Goal: Use online tool/utility: Utilize a website feature to perform a specific function

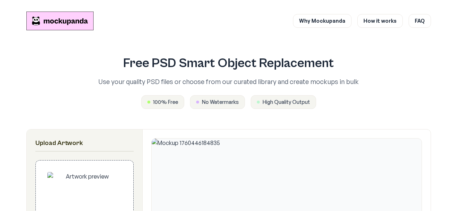
scroll to position [177, 0]
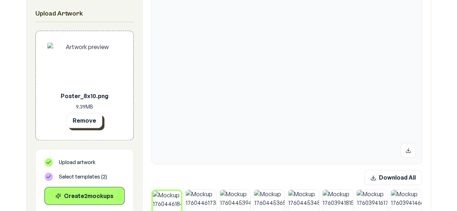
click at [90, 124] on button "Remove" at bounding box center [84, 120] width 36 height 15
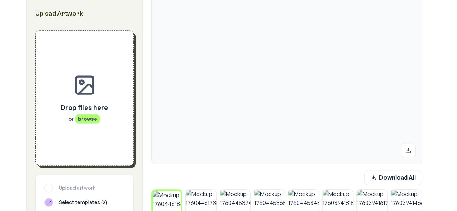
click at [84, 111] on p "Drop files here" at bounding box center [84, 108] width 47 height 10
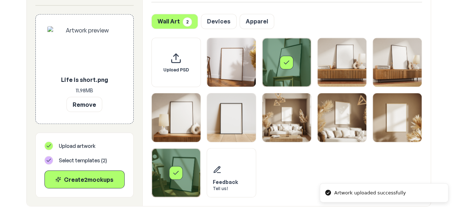
scroll to position [644, 0]
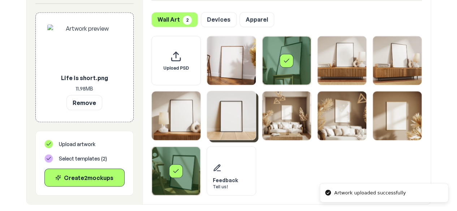
click at [228, 114] on img "Select template Framed Poster 6" at bounding box center [231, 115] width 49 height 49
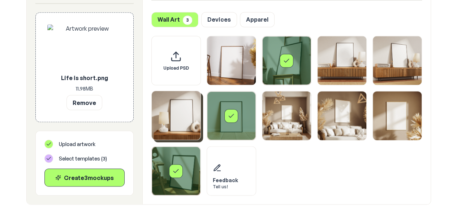
click at [181, 112] on img "Select template Framed Poster 5" at bounding box center [176, 115] width 49 height 49
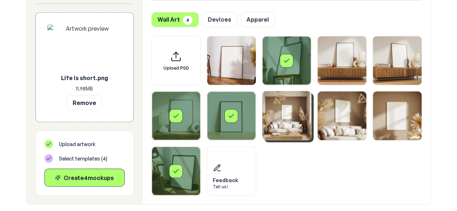
click at [300, 123] on img "Select template Framed Poster 7" at bounding box center [286, 115] width 49 height 49
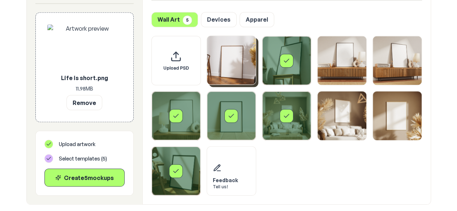
click at [237, 82] on img "Select template Framed Poster" at bounding box center [231, 60] width 49 height 49
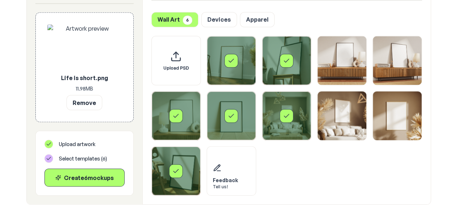
click at [227, 70] on div "Select template Framed Poster" at bounding box center [231, 60] width 49 height 49
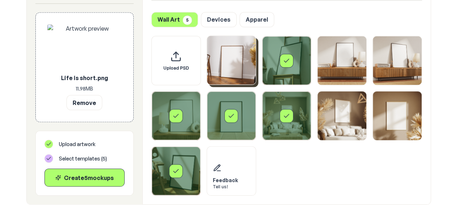
click at [284, 66] on div "Select template Framed Poster 2" at bounding box center [287, 61] width 14 height 14
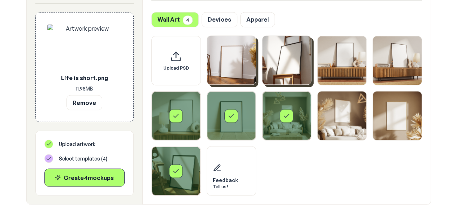
click at [230, 68] on img "Select template Framed Poster" at bounding box center [231, 60] width 49 height 49
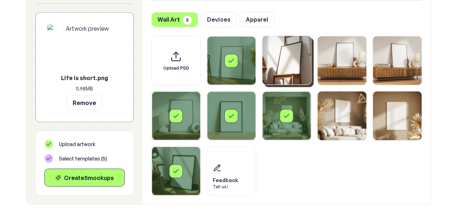
click at [158, 178] on div "Select template Framed Poster 10" at bounding box center [176, 171] width 49 height 49
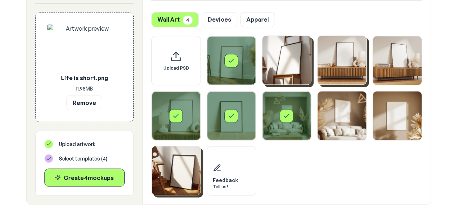
click at [348, 78] on img "Select template Framed Poster 3" at bounding box center [342, 60] width 49 height 49
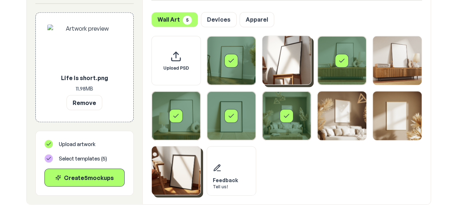
click at [401, 129] on img "Select template Framed Poster 9" at bounding box center [397, 115] width 49 height 49
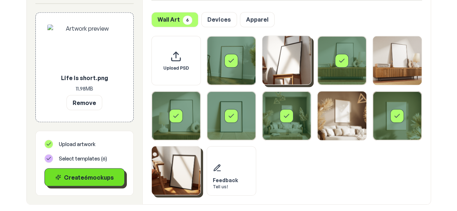
click at [112, 180] on div "Create 6 mockup s" at bounding box center [85, 177] width 68 height 9
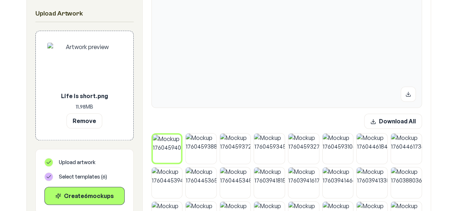
scroll to position [264, 0]
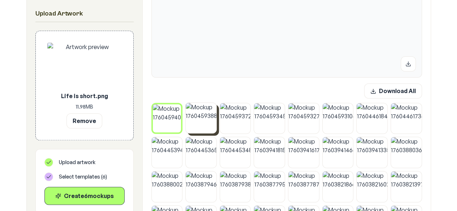
click at [207, 126] on img at bounding box center [201, 118] width 31 height 31
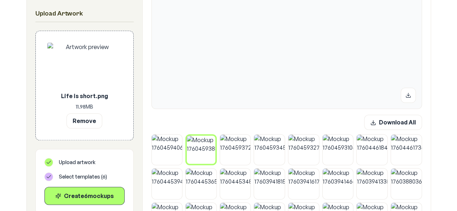
scroll to position [241, 0]
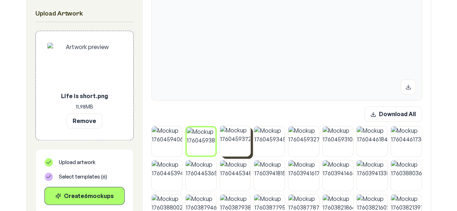
click at [241, 141] on img at bounding box center [235, 141] width 31 height 31
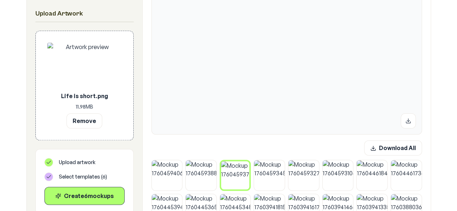
scroll to position [194, 0]
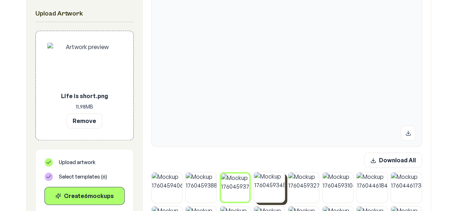
click at [262, 184] on img at bounding box center [269, 187] width 31 height 31
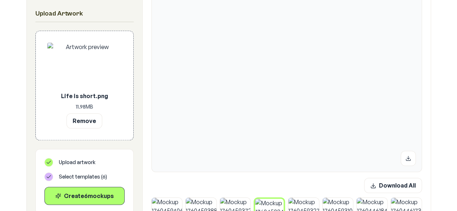
scroll to position [234, 0]
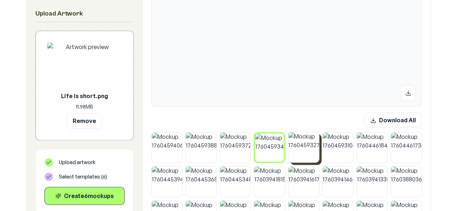
click at [297, 143] on img at bounding box center [303, 147] width 31 height 31
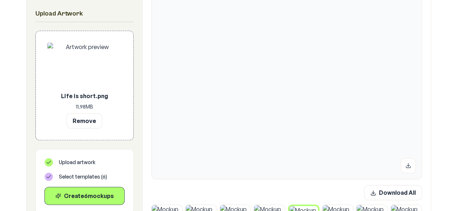
scroll to position [207, 0]
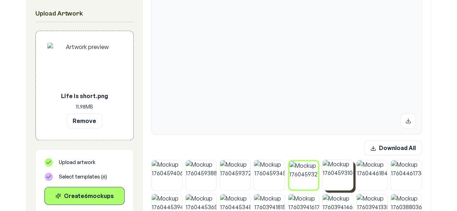
click at [338, 165] on img at bounding box center [338, 175] width 31 height 31
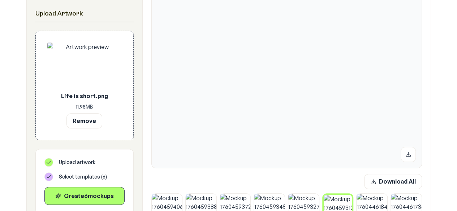
scroll to position [171, 0]
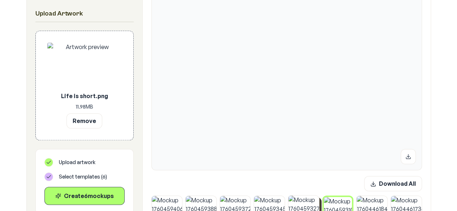
click at [308, 205] on img at bounding box center [303, 211] width 31 height 31
click at [158, 203] on img at bounding box center [167, 211] width 31 height 31
click at [213, 206] on img at bounding box center [201, 211] width 31 height 31
click at [228, 207] on img at bounding box center [235, 211] width 31 height 31
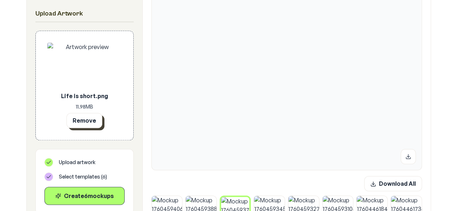
click at [92, 122] on button "Remove" at bounding box center [84, 120] width 36 height 15
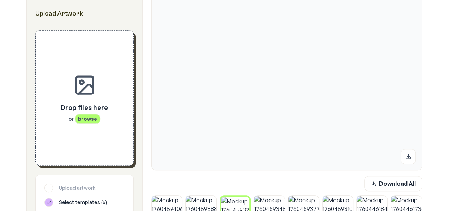
click at [104, 133] on div "Drop files here or browse" at bounding box center [84, 98] width 74 height 112
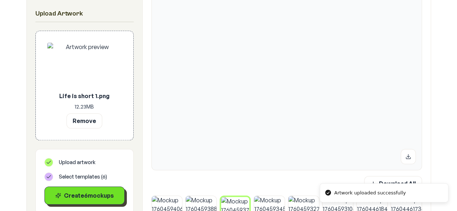
click at [100, 196] on div "Create 6 mockup s" at bounding box center [85, 195] width 68 height 9
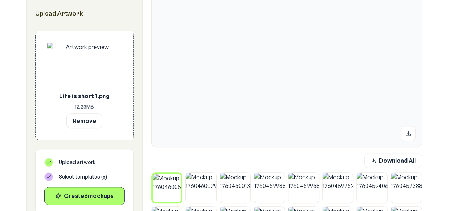
scroll to position [198, 0]
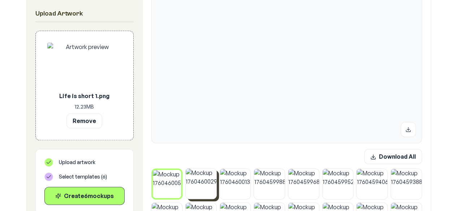
click at [206, 185] on img at bounding box center [201, 184] width 31 height 31
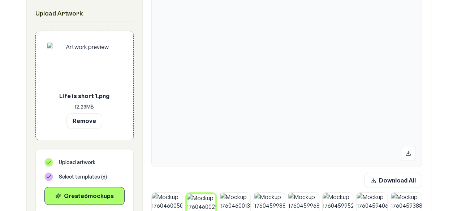
scroll to position [172, 0]
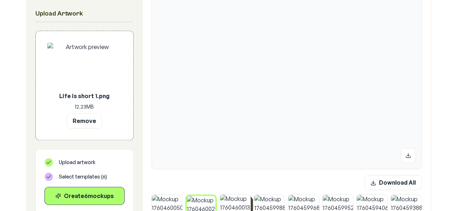
click at [238, 207] on img at bounding box center [235, 210] width 31 height 31
click at [266, 210] on img at bounding box center [269, 210] width 31 height 31
click at [299, 203] on img at bounding box center [303, 210] width 31 height 31
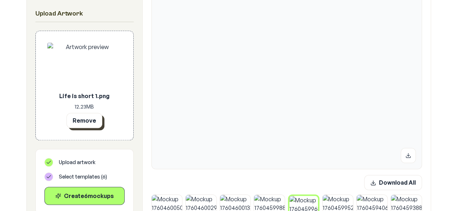
click at [79, 126] on button "Remove" at bounding box center [84, 120] width 36 height 15
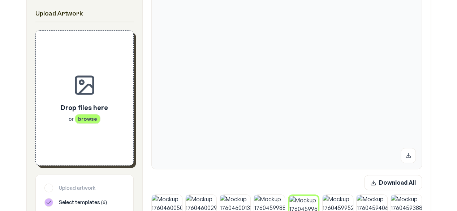
click at [86, 135] on div "Drop files here or browse" at bounding box center [84, 98] width 74 height 112
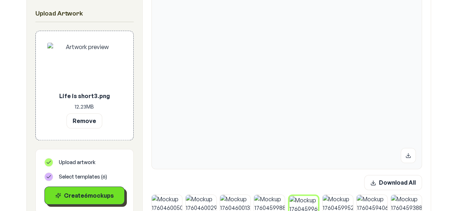
click at [109, 196] on div "Create 6 mockup s" at bounding box center [85, 195] width 68 height 9
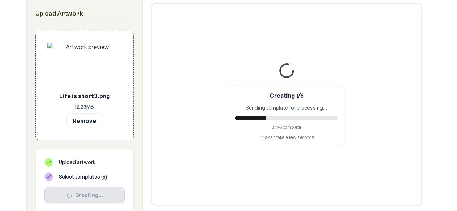
scroll to position [138, 0]
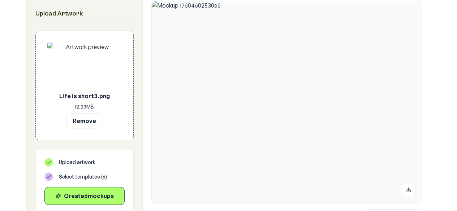
click at [227, 118] on img at bounding box center [287, 102] width 270 height 202
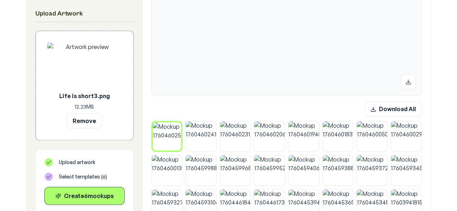
scroll to position [254, 0]
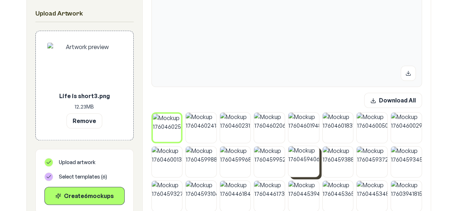
click at [301, 160] on img at bounding box center [303, 161] width 31 height 31
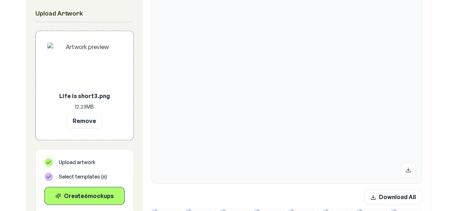
scroll to position [182, 0]
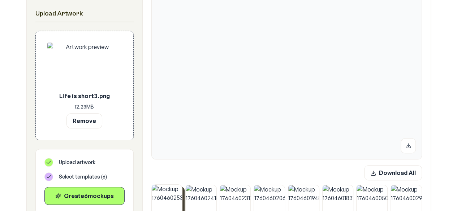
click at [170, 205] on img at bounding box center [167, 200] width 31 height 31
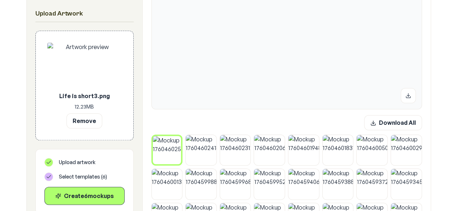
scroll to position [257, 0]
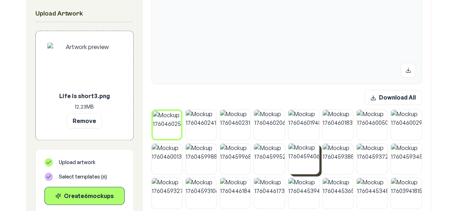
click at [304, 149] on img at bounding box center [303, 158] width 31 height 31
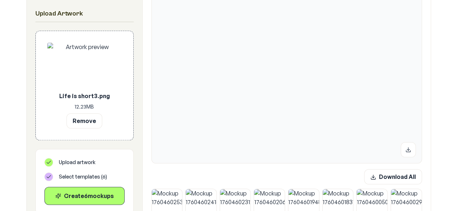
scroll to position [169, 0]
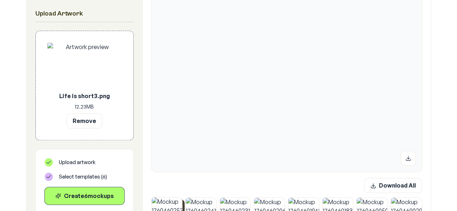
click at [160, 198] on img at bounding box center [167, 213] width 31 height 31
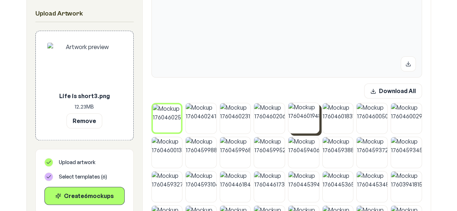
click at [293, 117] on img at bounding box center [303, 118] width 31 height 31
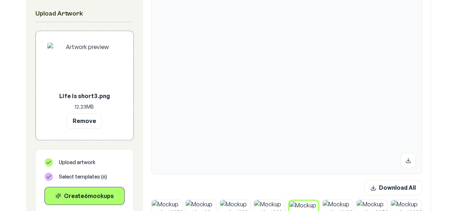
scroll to position [169, 0]
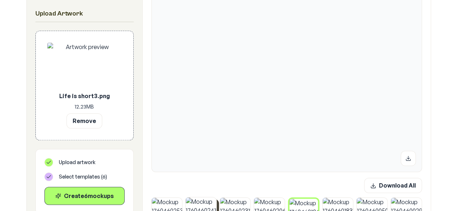
click at [206, 201] on img at bounding box center [201, 213] width 31 height 31
click at [229, 203] on img at bounding box center [235, 213] width 31 height 31
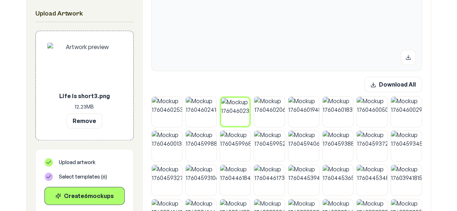
scroll to position [291, 0]
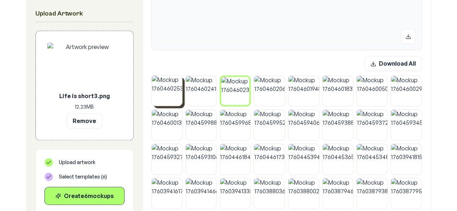
click at [166, 95] on img at bounding box center [167, 91] width 31 height 31
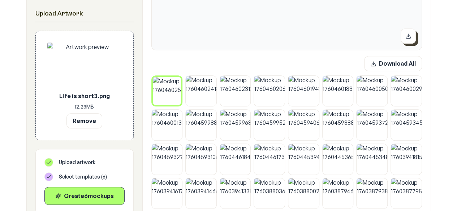
click at [407, 39] on icon at bounding box center [408, 36] width 6 height 6
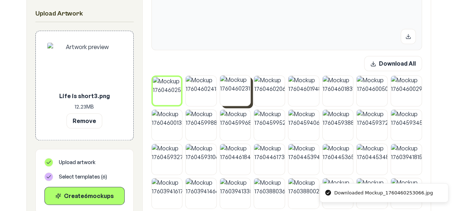
click at [199, 95] on img at bounding box center [201, 91] width 31 height 31
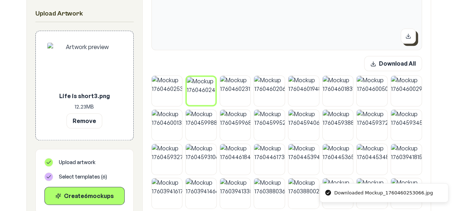
click at [409, 39] on icon at bounding box center [408, 36] width 6 height 6
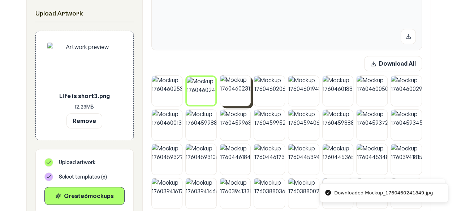
click at [235, 90] on img at bounding box center [235, 91] width 31 height 31
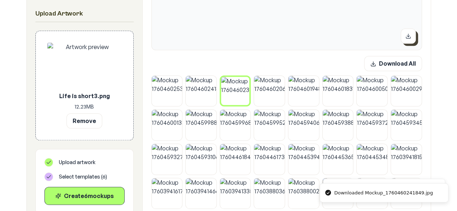
click at [412, 41] on button at bounding box center [408, 36] width 15 height 15
click at [273, 91] on img at bounding box center [269, 91] width 31 height 31
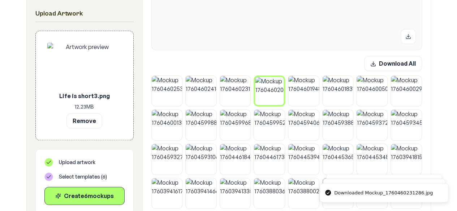
click at [403, 31] on button at bounding box center [408, 36] width 15 height 15
click at [305, 92] on img at bounding box center [303, 91] width 31 height 31
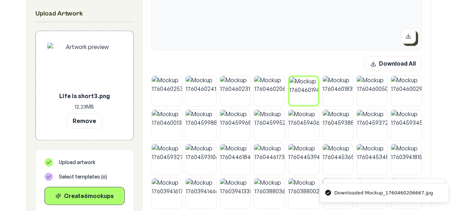
click at [407, 36] on icon at bounding box center [408, 36] width 6 height 6
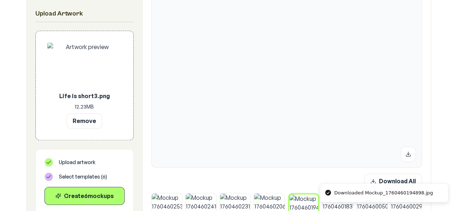
scroll to position [250, 0]
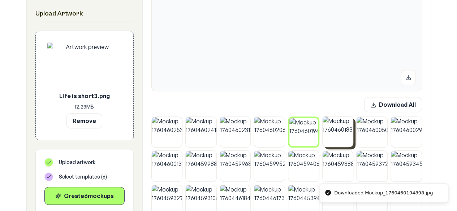
click at [343, 140] on img at bounding box center [338, 132] width 31 height 31
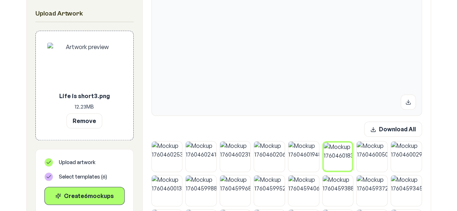
scroll to position [287, 0]
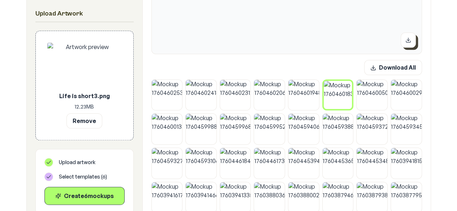
click at [411, 40] on icon at bounding box center [408, 40] width 6 height 6
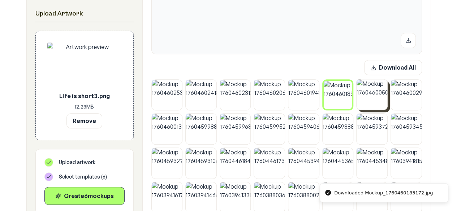
click at [369, 104] on img at bounding box center [372, 94] width 31 height 31
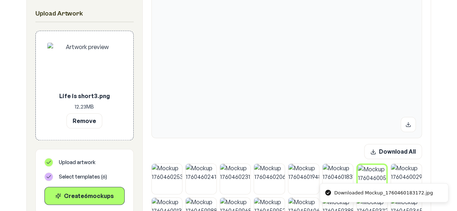
scroll to position [165, 0]
